Goal: Information Seeking & Learning: Learn about a topic

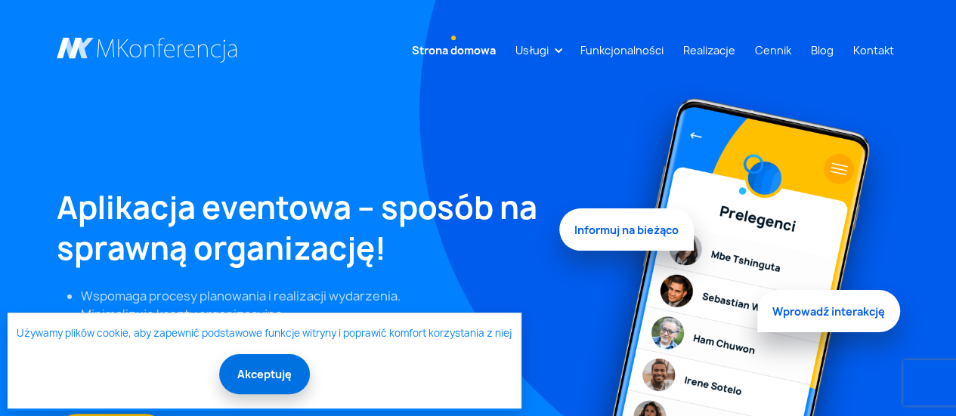
click at [280, 382] on button "Akceptuję" at bounding box center [264, 374] width 91 height 40
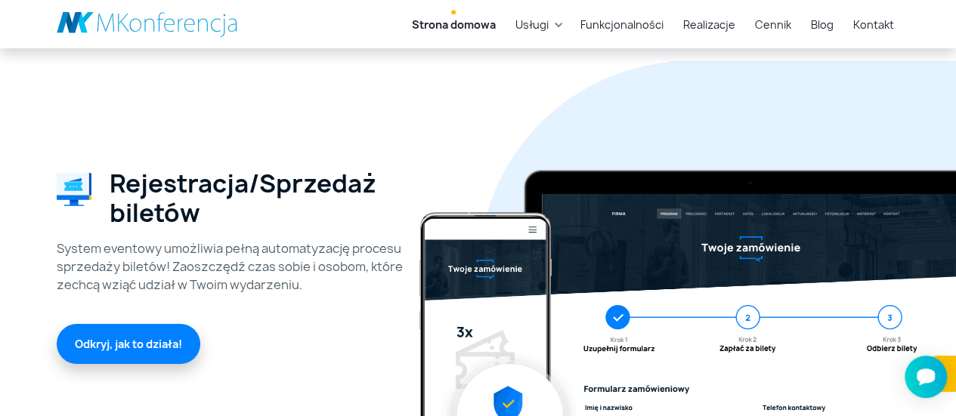
scroll to position [2645, 0]
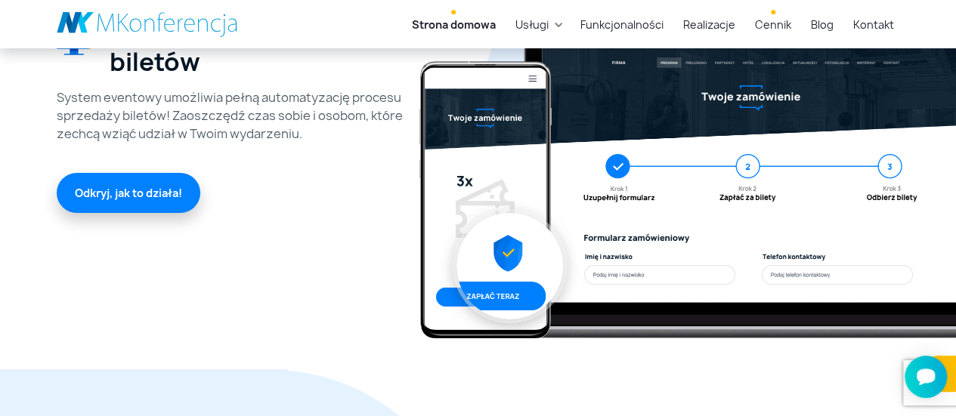
click at [773, 25] on link "Cennik" at bounding box center [773, 25] width 48 height 28
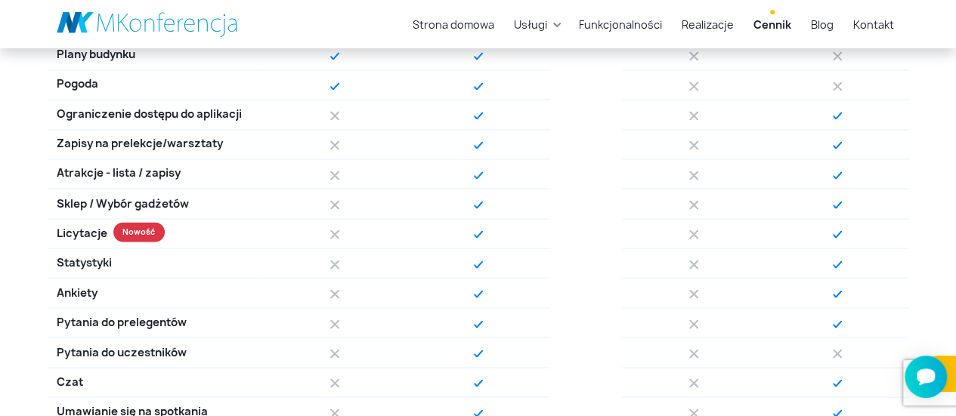
scroll to position [1285, 0]
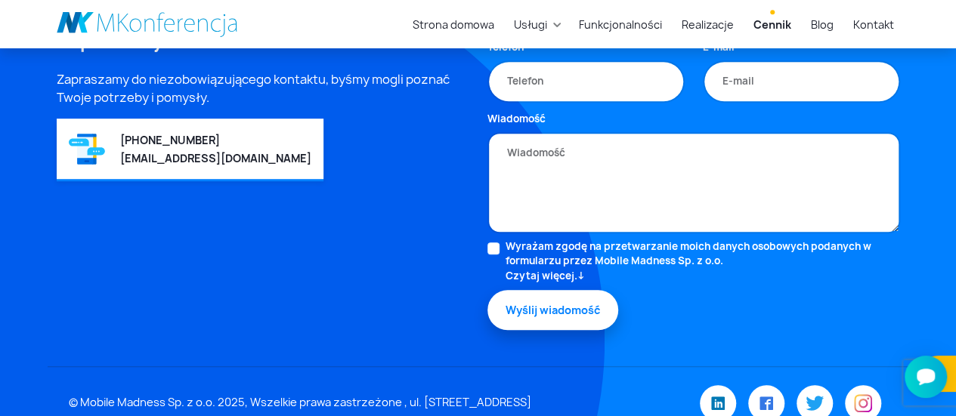
scroll to position [3297, 0]
